Goal: Check status: Check status

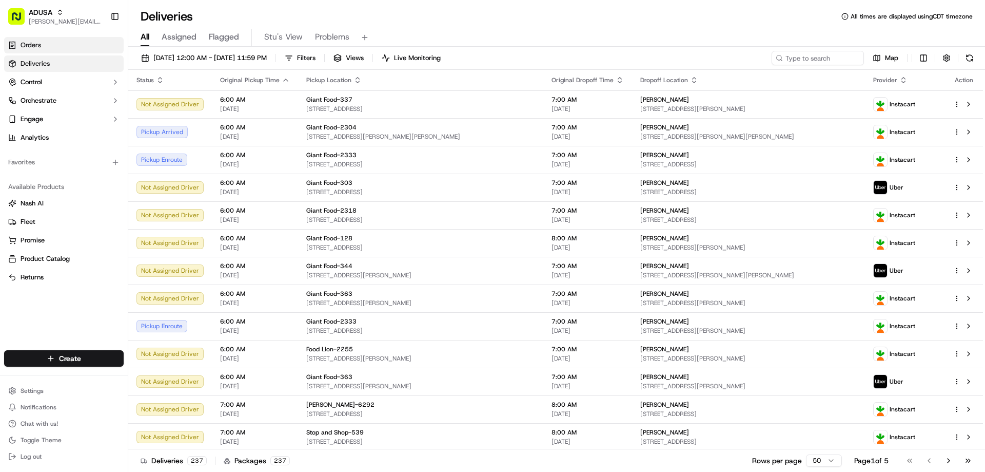
click at [33, 42] on span "Orders" at bounding box center [31, 45] width 21 height 9
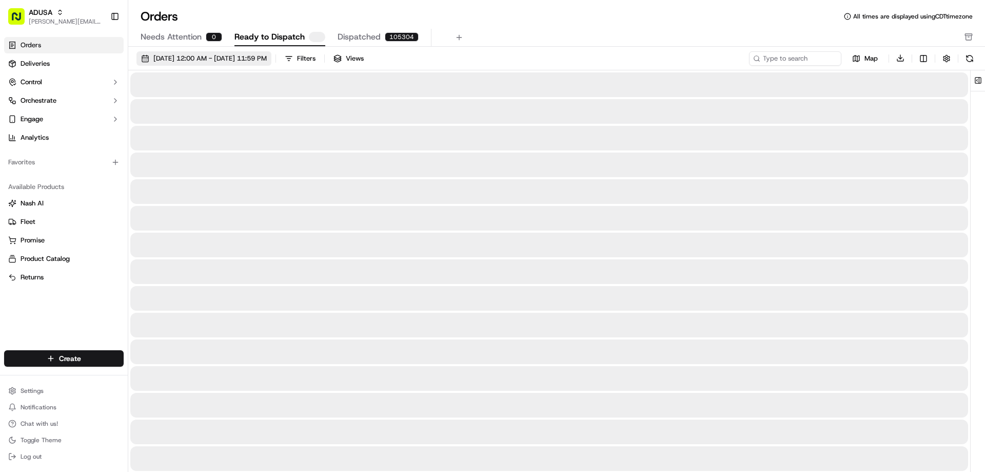
click at [180, 58] on span "[DATE] 12:00 AM - [DATE] 11:59 PM" at bounding box center [209, 58] width 113 height 9
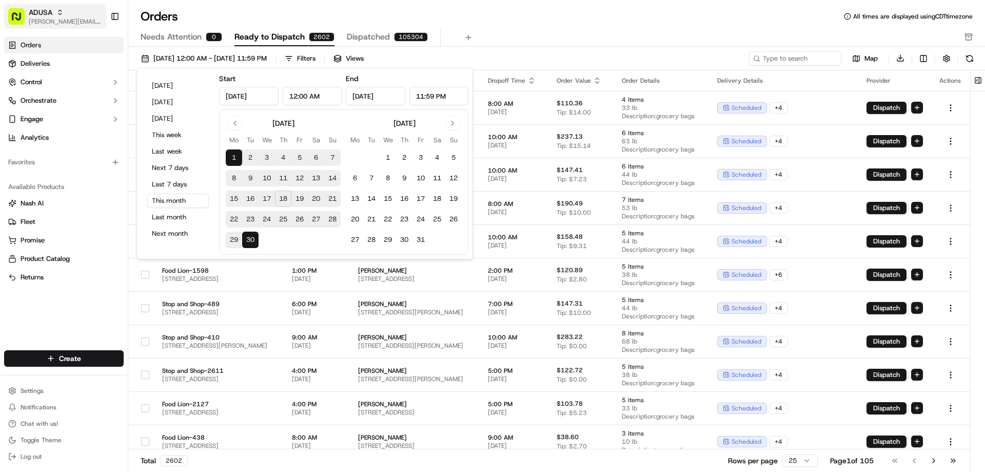
click at [60, 17] on div "ADUSA" at bounding box center [65, 12] width 73 height 10
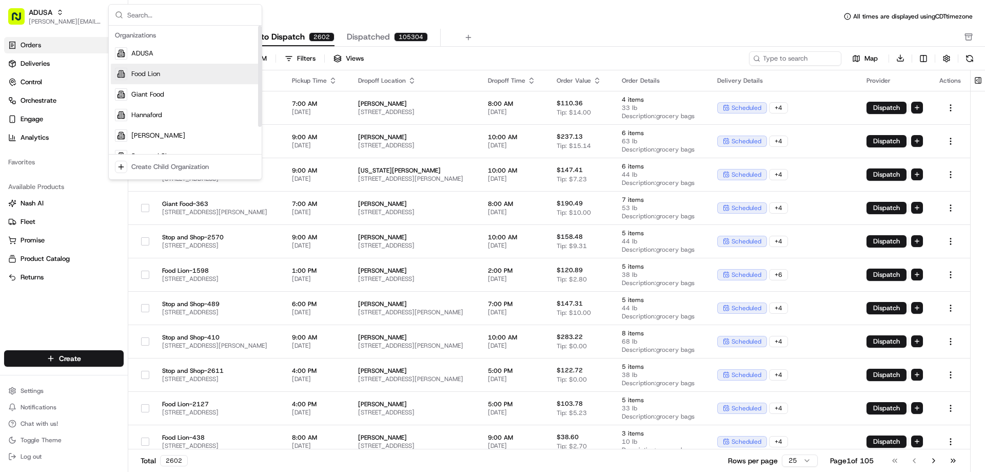
click at [145, 76] on span "Food Lion" at bounding box center [145, 73] width 29 height 9
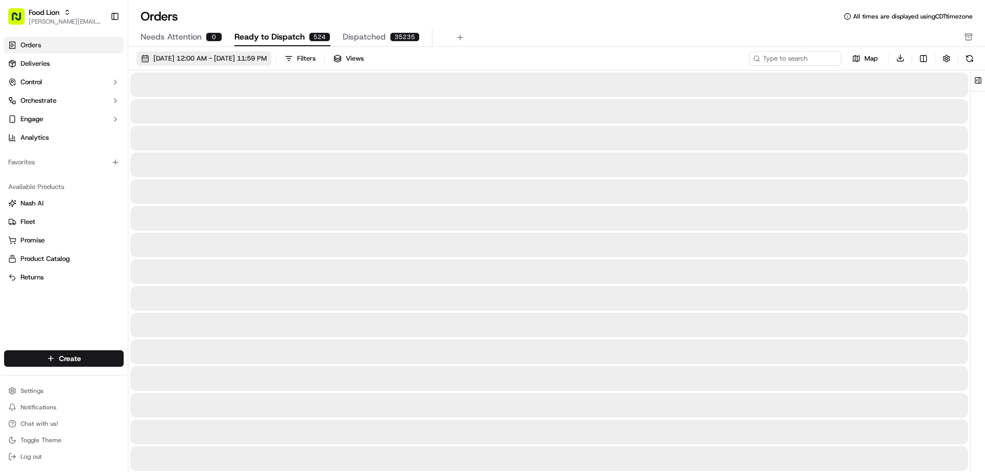
click at [200, 57] on span "[DATE] 12:00 AM - [DATE] 11:59 PM" at bounding box center [209, 58] width 113 height 9
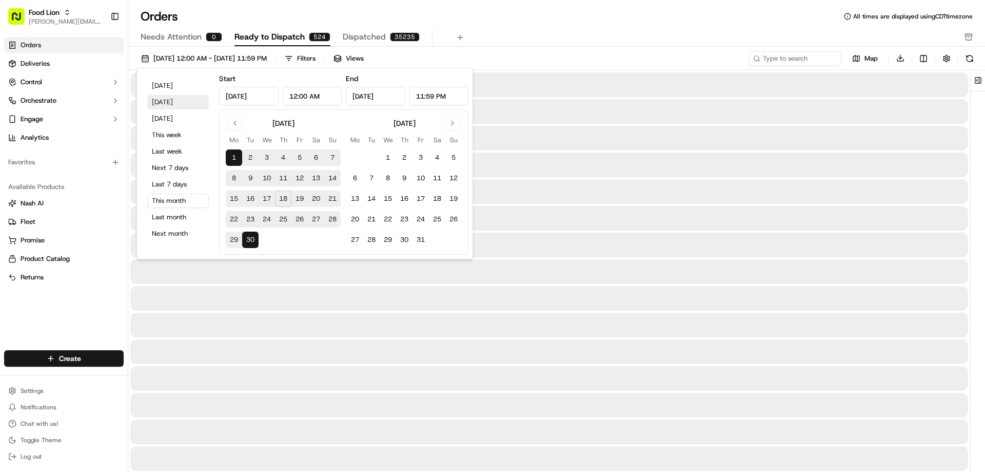
click at [162, 99] on button "[DATE]" at bounding box center [178, 102] width 62 height 14
type input "[DATE]"
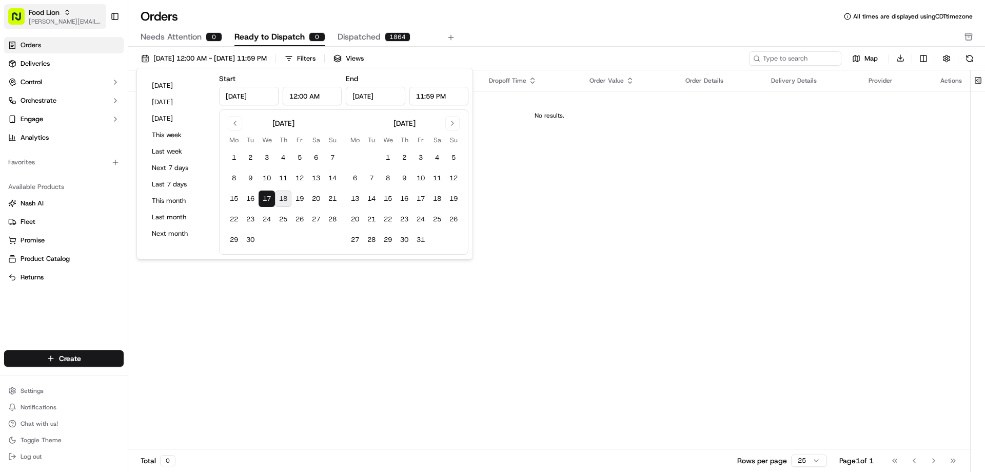
click at [66, 18] on span "[PERSON_NAME][EMAIL_ADDRESS][PERSON_NAME][DOMAIN_NAME]" at bounding box center [65, 21] width 73 height 8
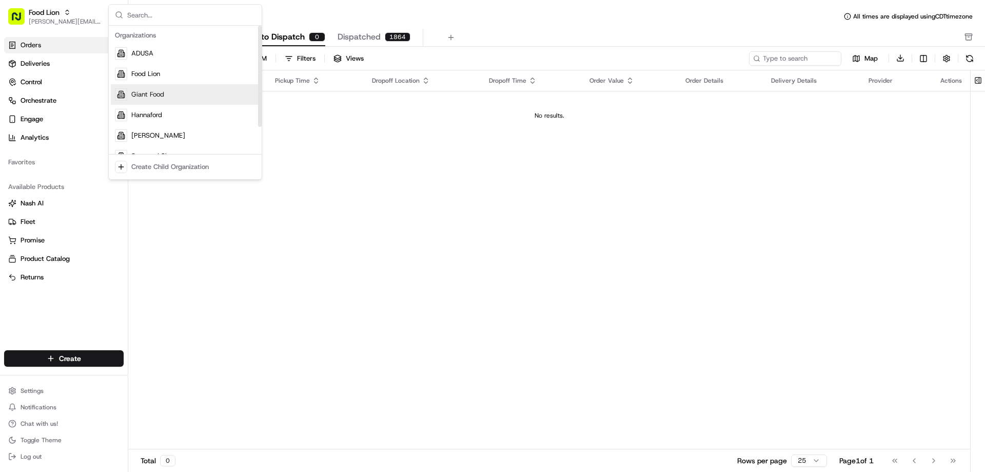
click at [145, 94] on span "Giant Food" at bounding box center [147, 94] width 33 height 9
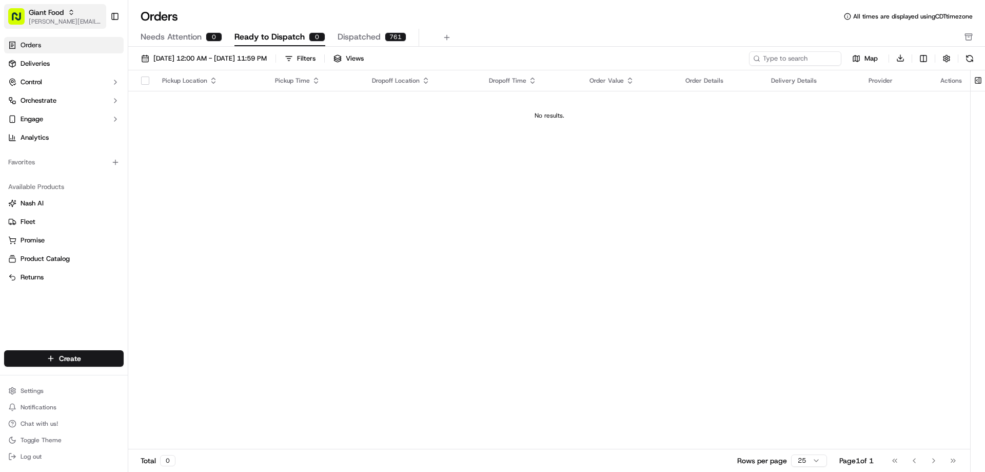
click at [54, 11] on span "Giant Food" at bounding box center [46, 12] width 35 height 10
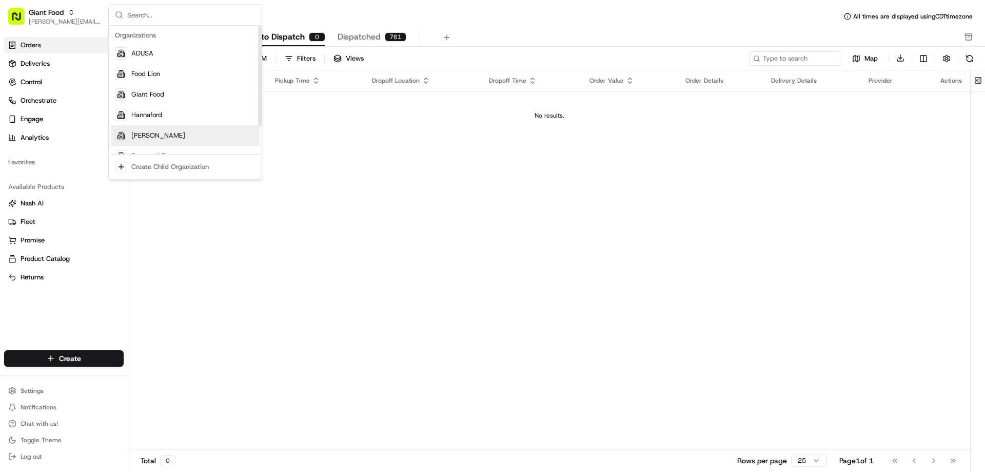
click at [139, 134] on span "[PERSON_NAME]" at bounding box center [158, 135] width 54 height 9
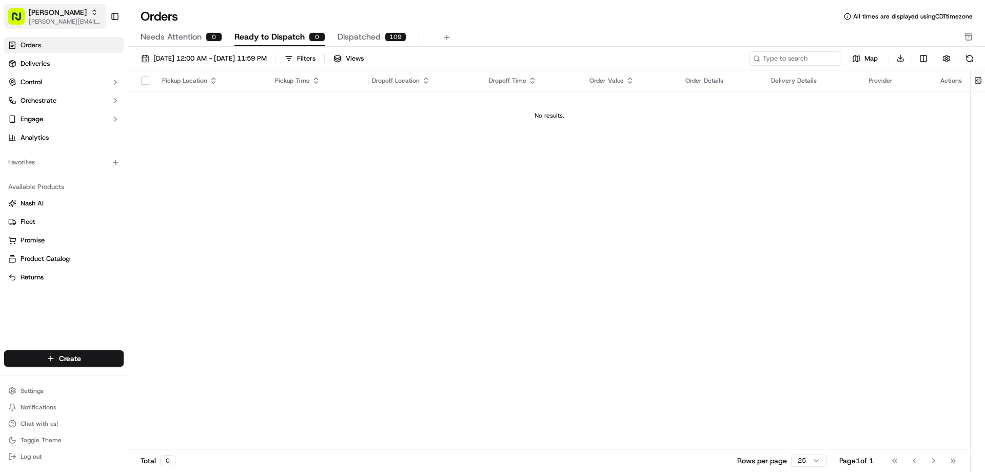
click at [91, 13] on icon "button" at bounding box center [94, 12] width 7 height 7
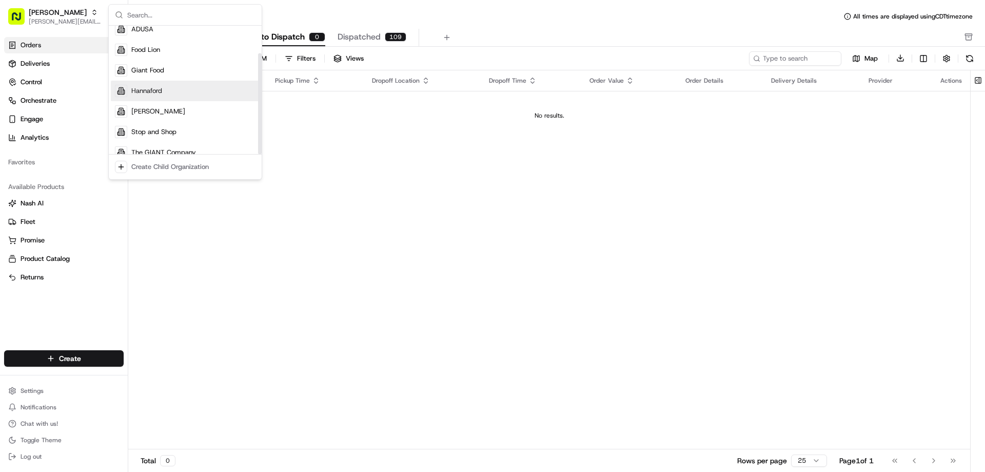
scroll to position [35, 0]
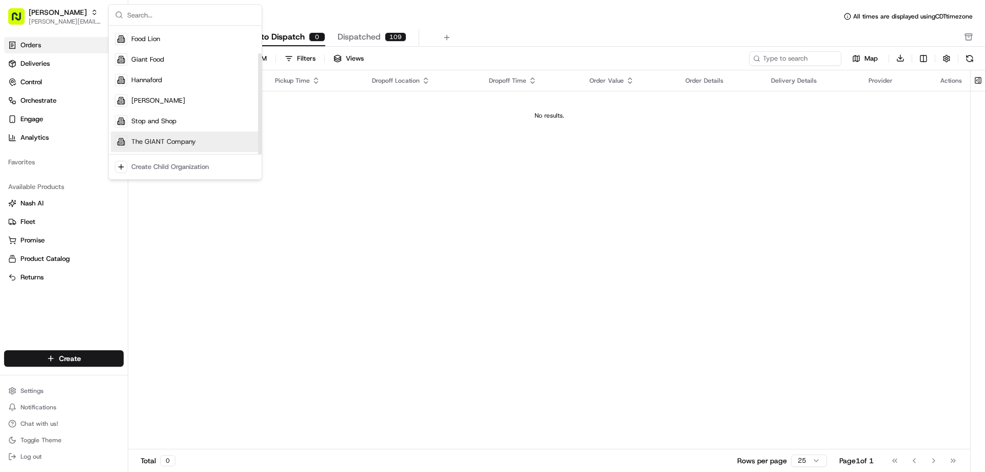
click at [142, 139] on span "The GIANT Company" at bounding box center [163, 141] width 65 height 9
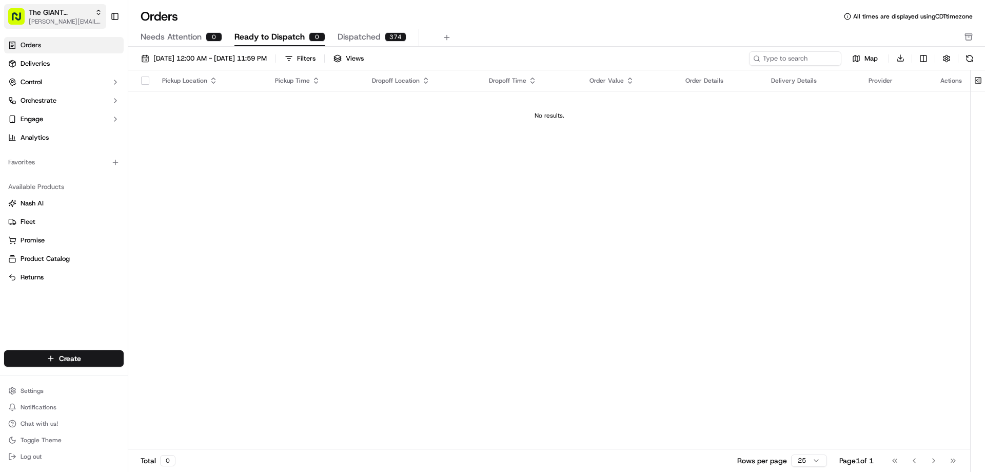
click at [58, 19] on span "[PERSON_NAME][EMAIL_ADDRESS][PERSON_NAME][DOMAIN_NAME]" at bounding box center [65, 21] width 73 height 8
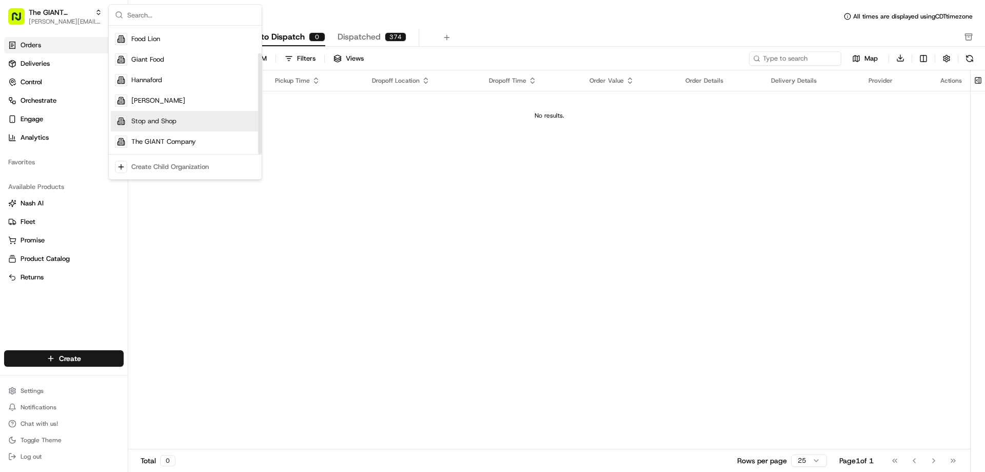
click at [143, 120] on span "Stop and Shop" at bounding box center [153, 120] width 45 height 9
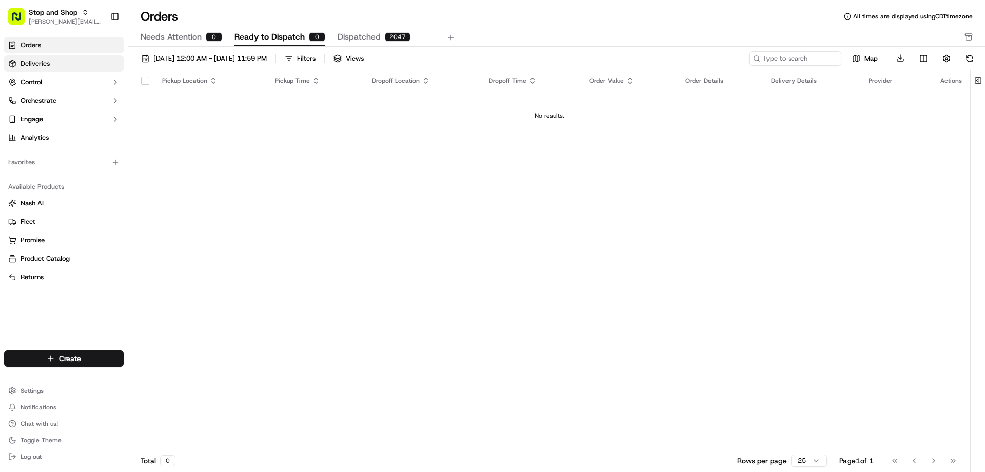
click at [31, 60] on span "Deliveries" at bounding box center [35, 63] width 29 height 9
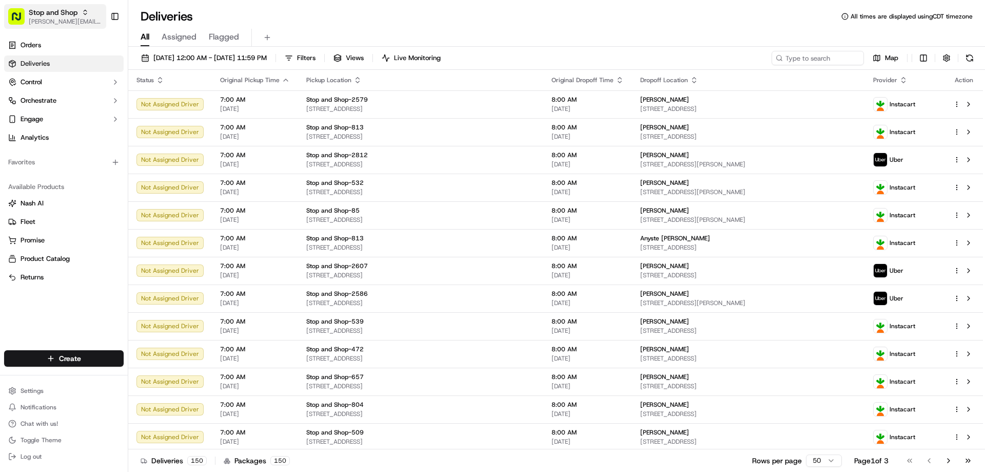
click at [60, 17] on span "Stop and Shop" at bounding box center [53, 12] width 49 height 10
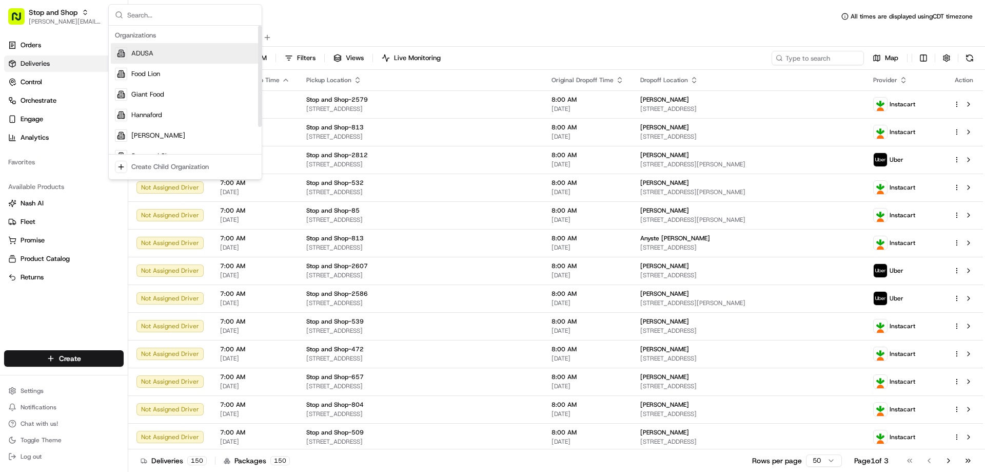
click at [140, 53] on span "ADUSA" at bounding box center [142, 53] width 22 height 9
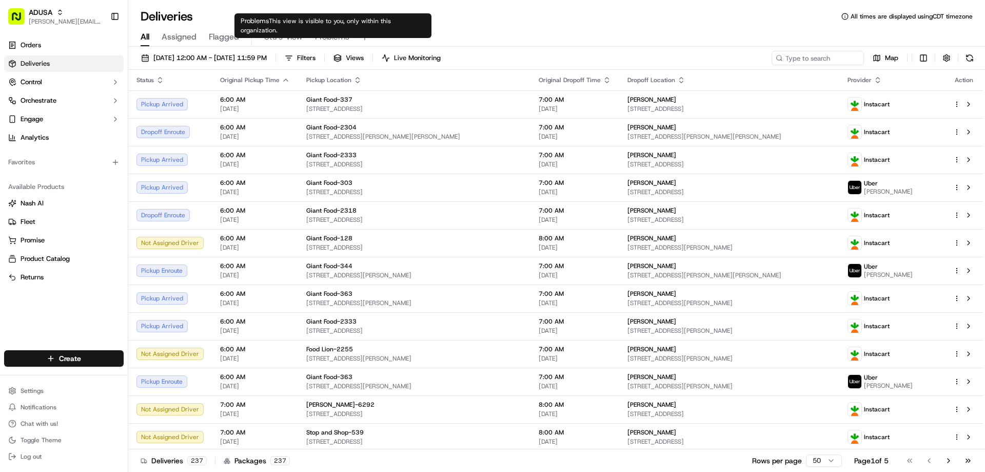
click at [330, 34] on span "Problems" at bounding box center [332, 37] width 34 height 12
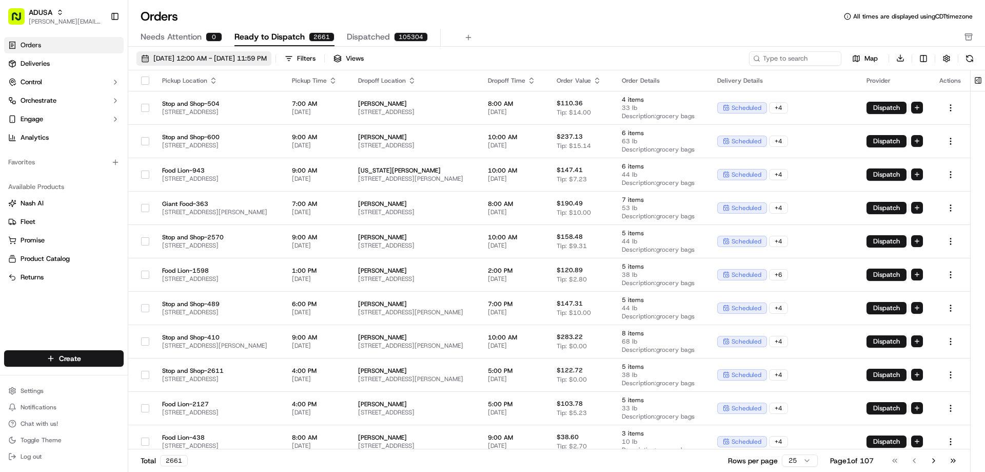
click at [203, 56] on span "[DATE] 12:00 AM - [DATE] 11:59 PM" at bounding box center [209, 58] width 113 height 9
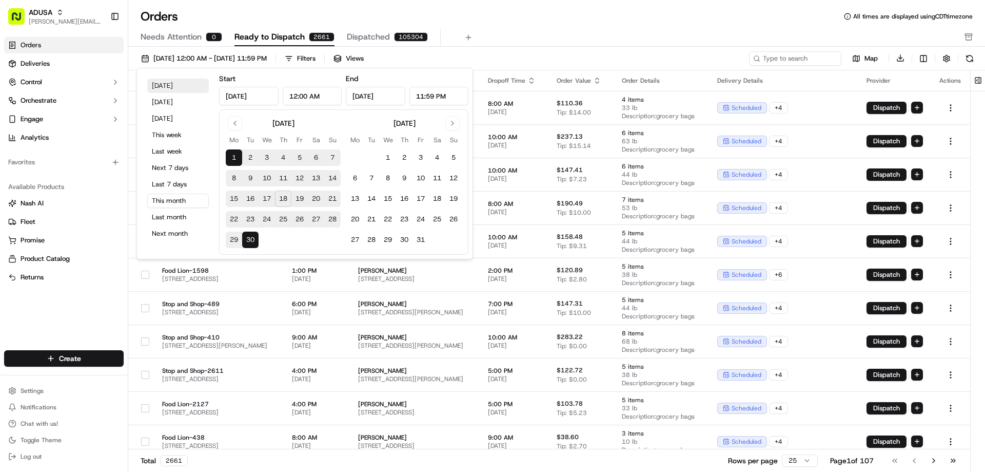
click at [162, 83] on button "[DATE]" at bounding box center [178, 85] width 62 height 14
type input "Sep 18, 2025"
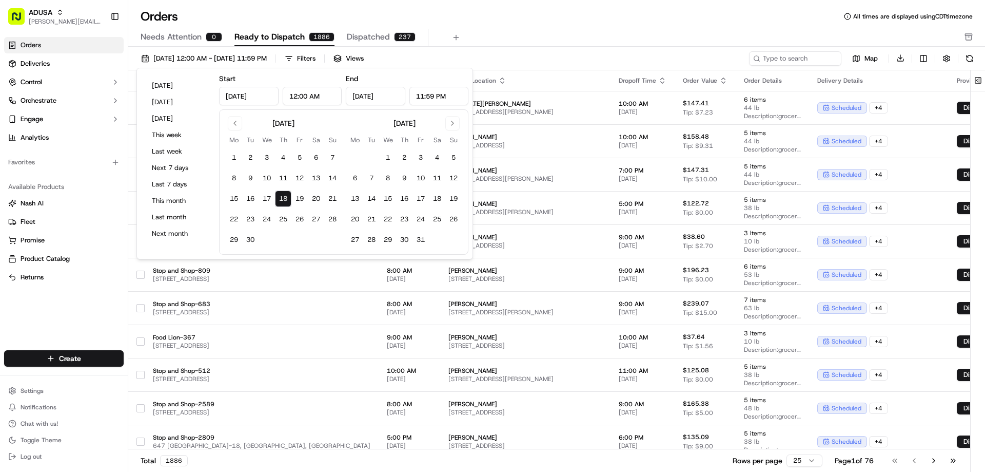
click at [490, 25] on div "Orders All times are displayed using CDT timezone Needs Attention 0 Ready to Di…" at bounding box center [556, 27] width 857 height 38
